Goal: Task Accomplishment & Management: Manage account settings

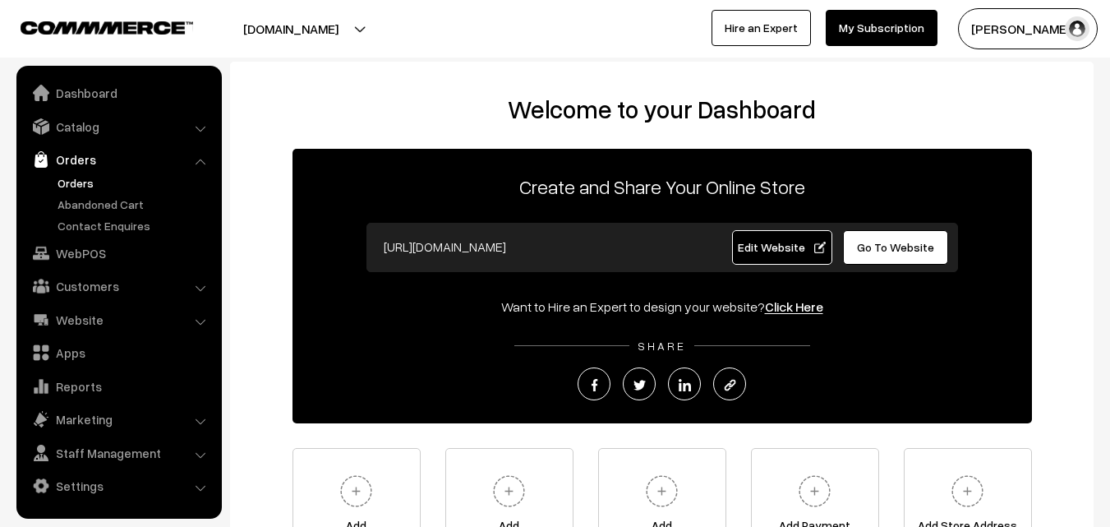
click at [81, 183] on link "Orders" at bounding box center [134, 182] width 163 height 17
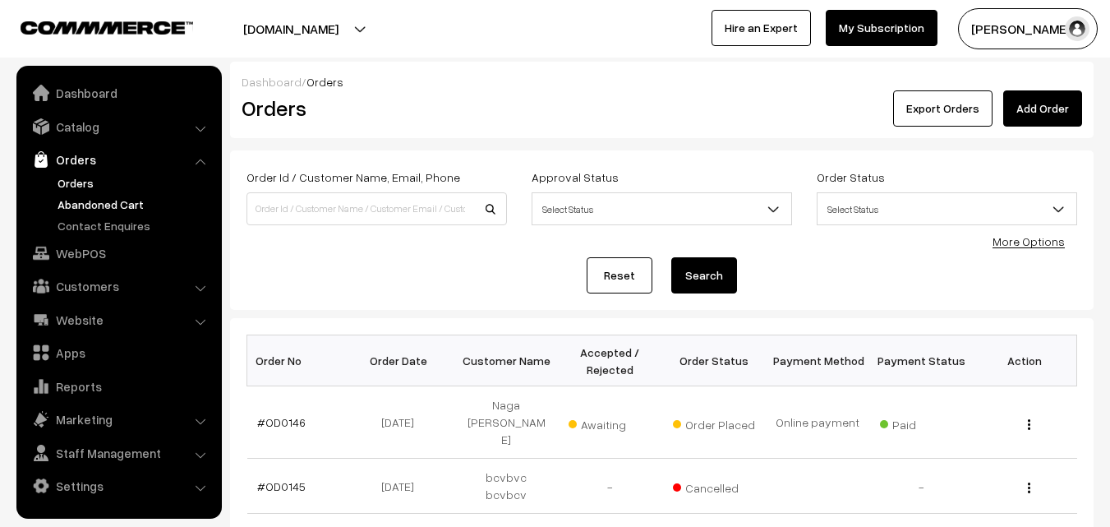
click at [81, 200] on link "Abandoned Cart" at bounding box center [134, 204] width 163 height 17
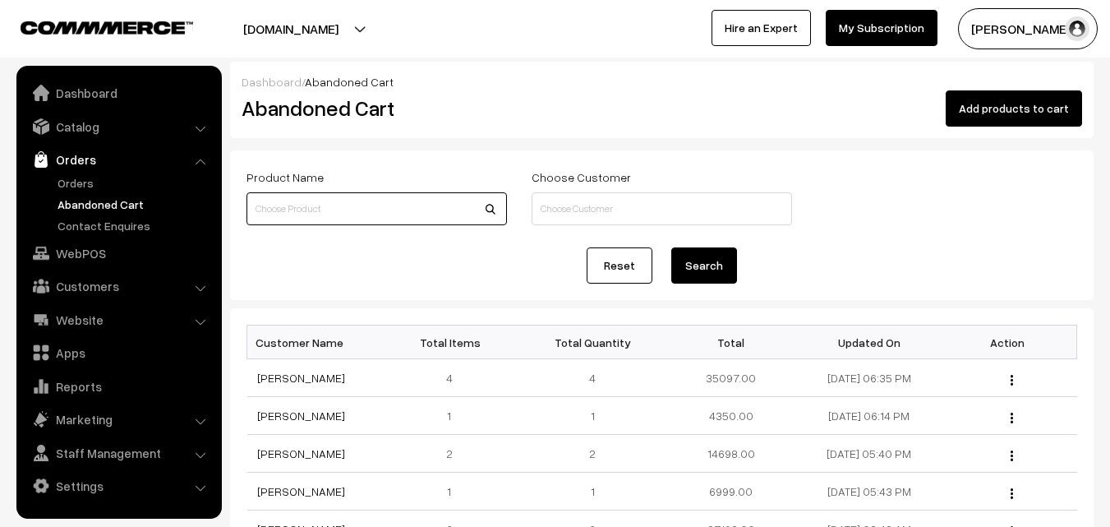
paste input "va10180-jun-uppada-sp"
type input "va10180-jun-uppada-sp"
click at [707, 272] on button "Search" at bounding box center [704, 265] width 66 height 36
click at [79, 127] on link "Catalog" at bounding box center [119, 127] width 196 height 30
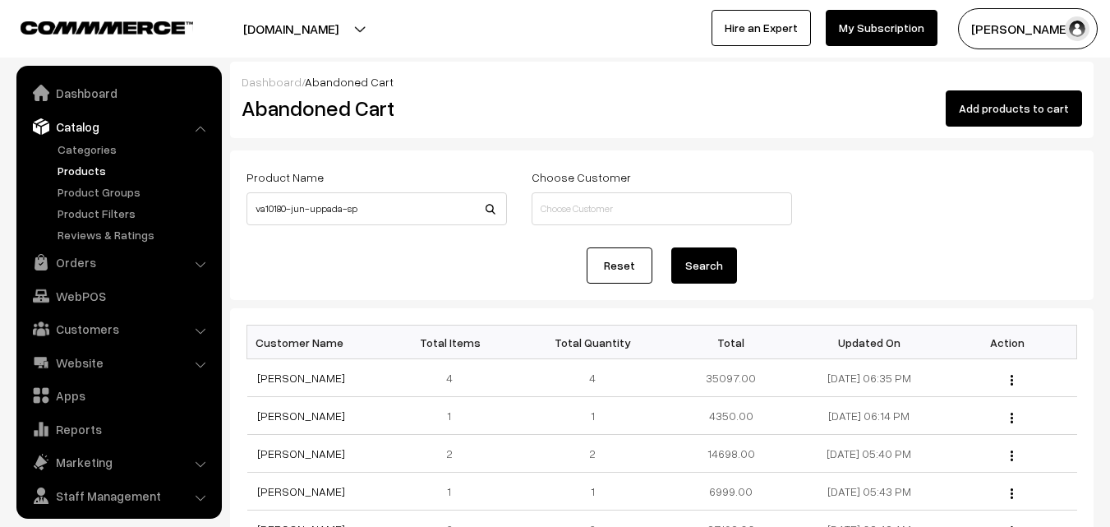
click at [81, 167] on link "Products" at bounding box center [134, 170] width 163 height 17
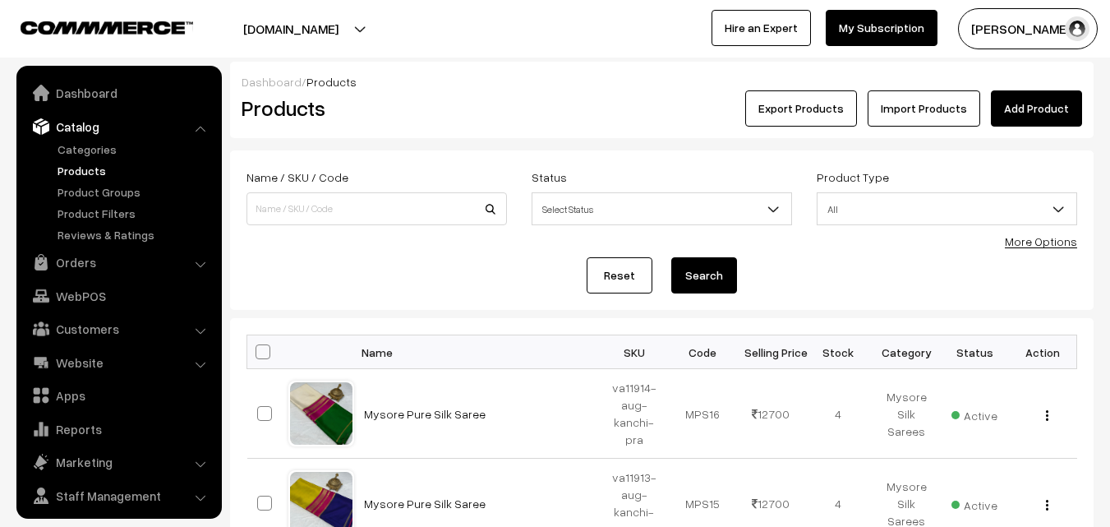
scroll to position [41, 0]
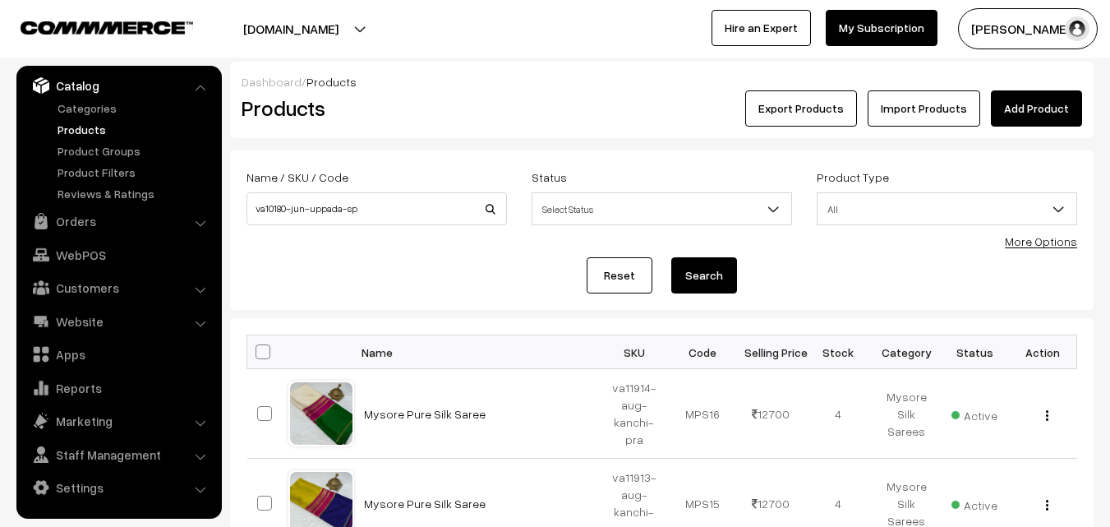
type input "va10180-jun-uppada-sp"
click at [704, 279] on button "Search" at bounding box center [704, 275] width 66 height 36
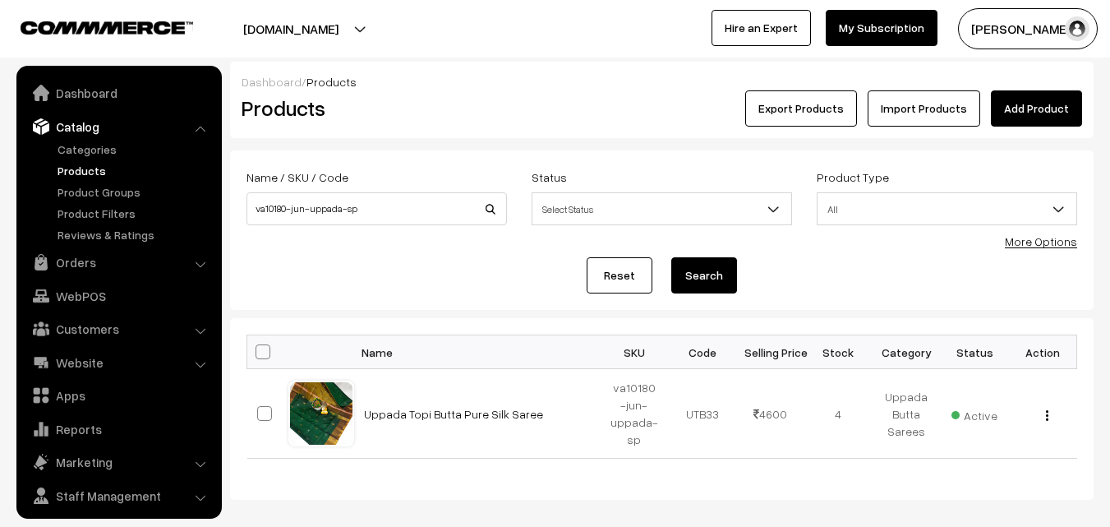
scroll to position [41, 0]
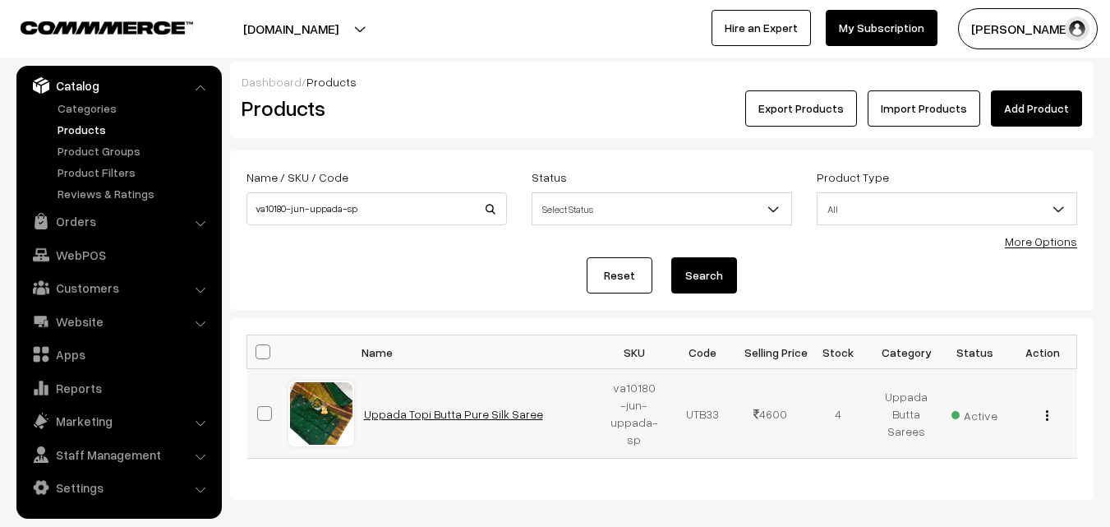
click at [429, 413] on link "Uppada Topi Butta Pure Silk Saree" at bounding box center [453, 414] width 179 height 14
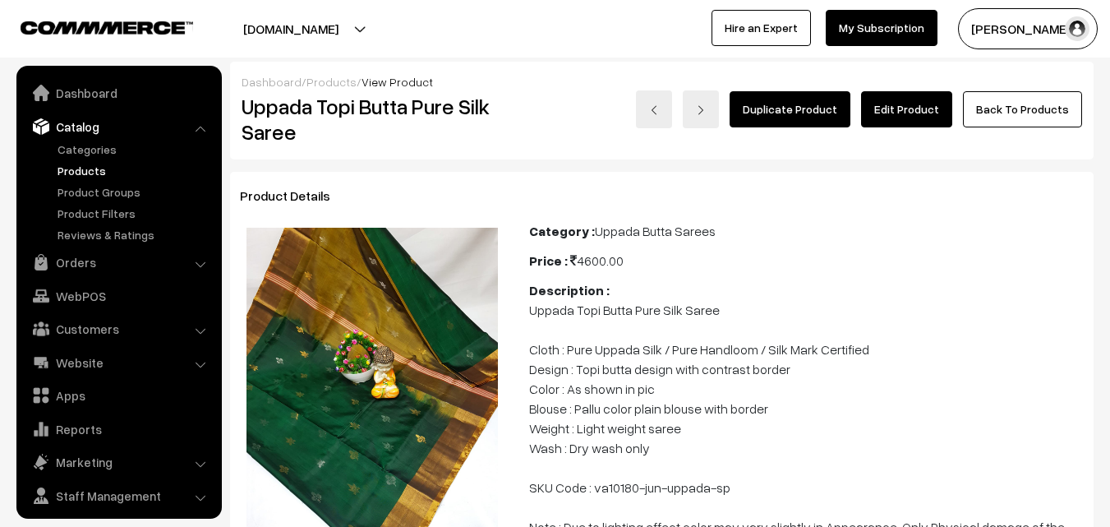
scroll to position [41, 0]
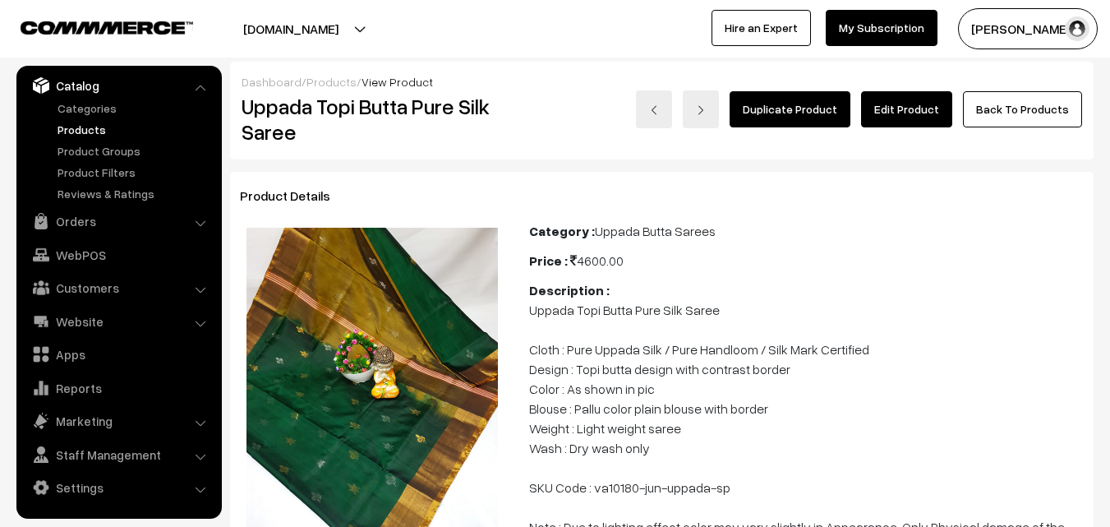
click at [930, 113] on link "Edit Product" at bounding box center [906, 109] width 91 height 36
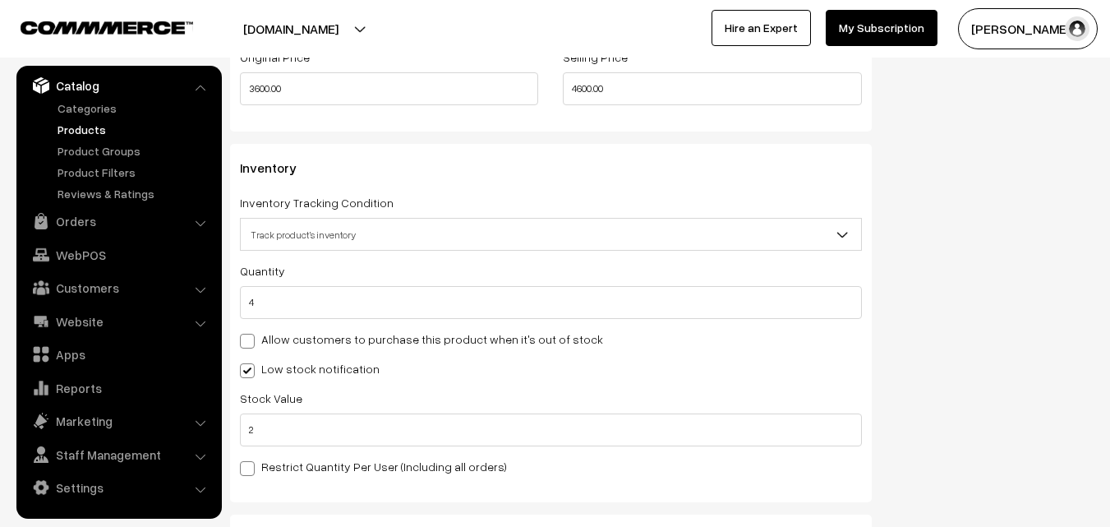
scroll to position [1562, 0]
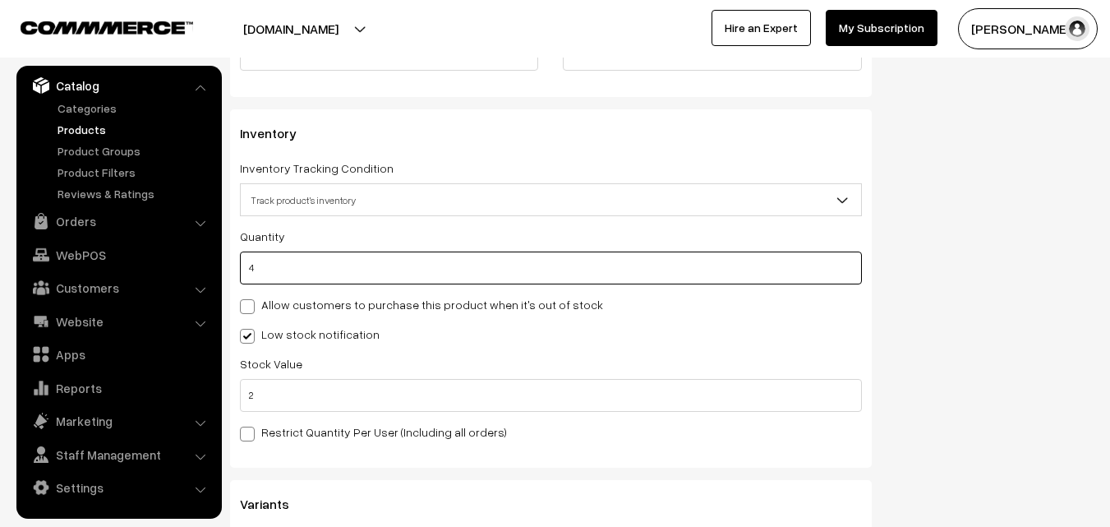
drag, startPoint x: 261, startPoint y: 266, endPoint x: 249, endPoint y: 266, distance: 11.5
click at [249, 266] on input "4" at bounding box center [551, 267] width 622 height 33
type input "0"
type input "4"
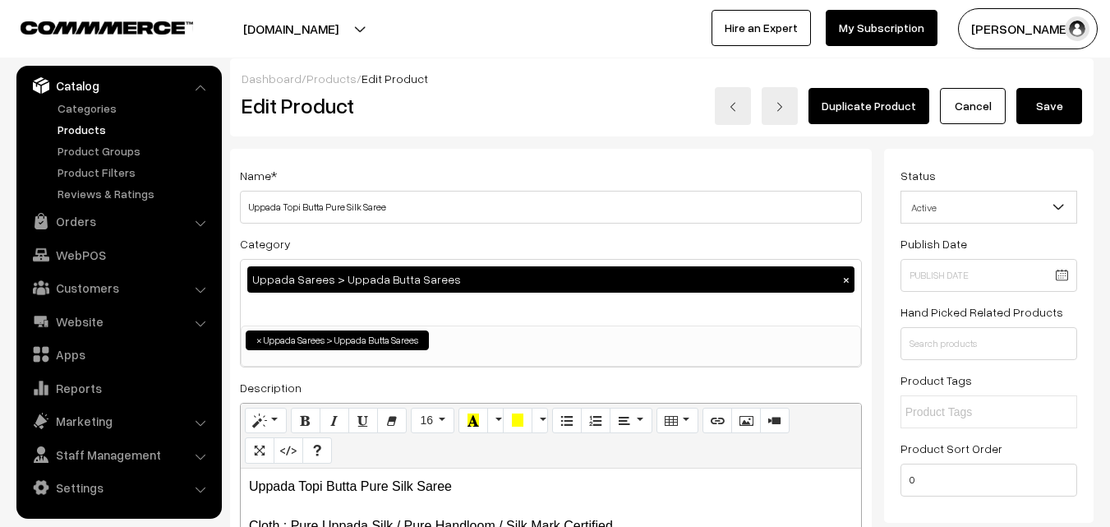
scroll to position [0, 0]
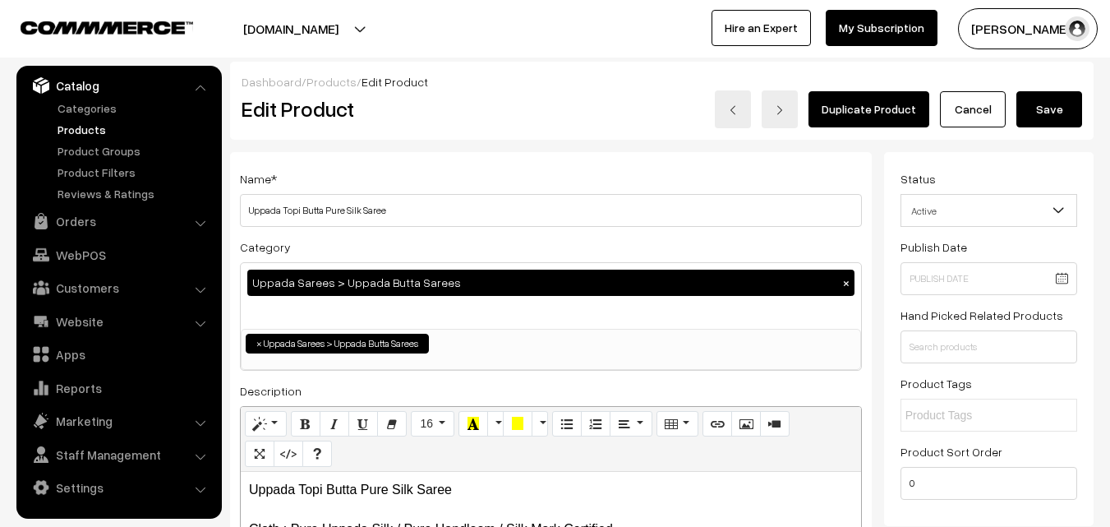
type input "0"
click at [1043, 113] on button "Save" at bounding box center [1050, 109] width 66 height 36
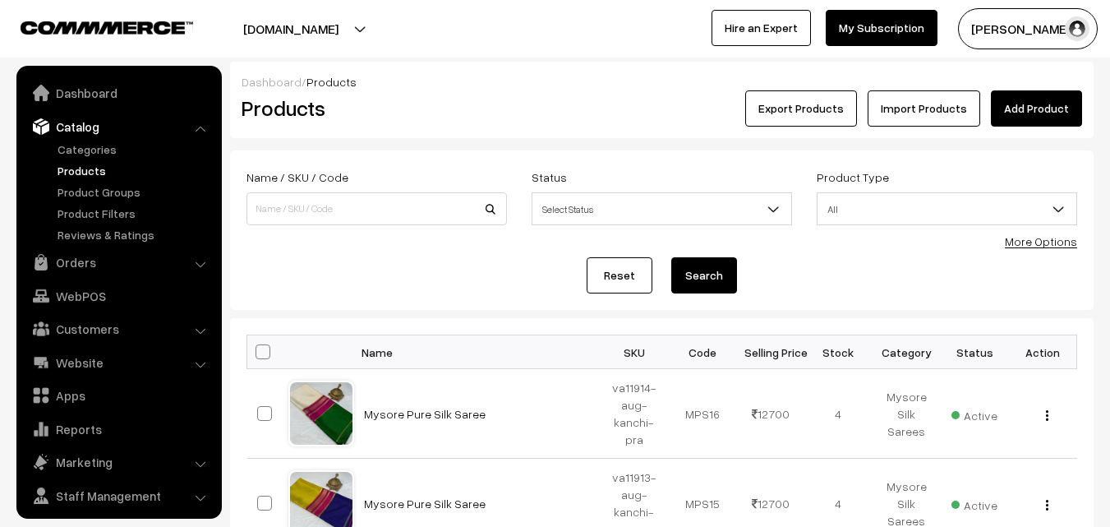
scroll to position [41, 0]
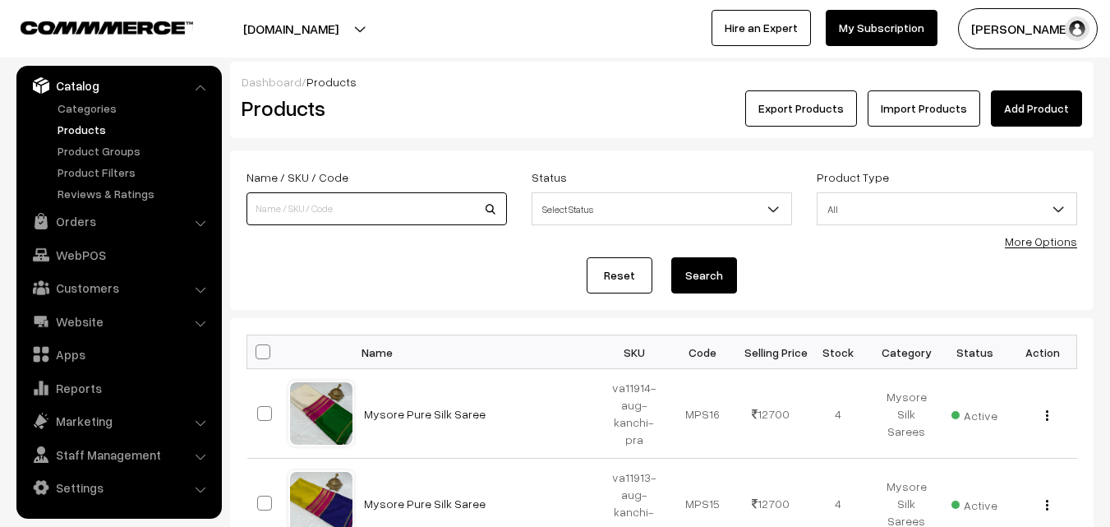
paste input "va10180-jun-uppada-sp"
type input "va10180-jun-uppada-sp"
click at [722, 279] on button "Search" at bounding box center [704, 275] width 66 height 36
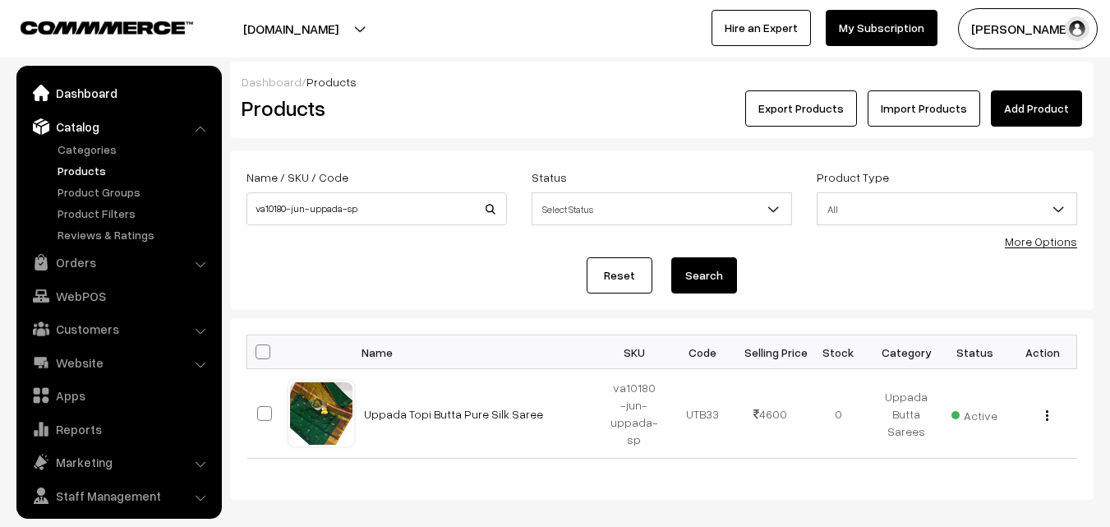
click at [85, 90] on link "Dashboard" at bounding box center [119, 93] width 196 height 30
